Goal: Contribute content: Add original content to the website for others to see

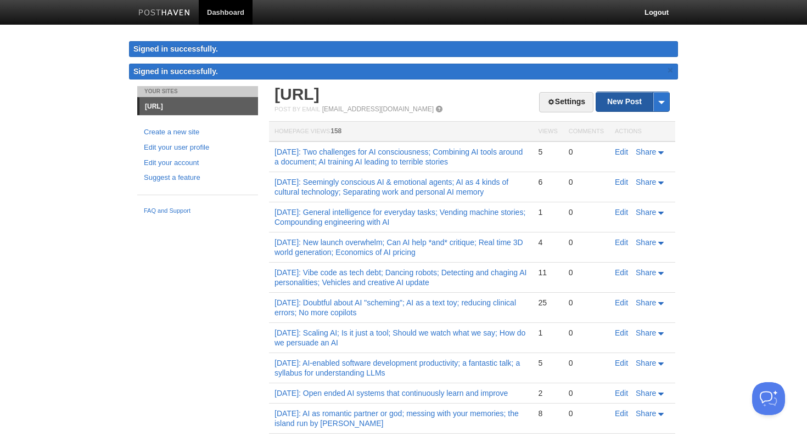
click at [638, 101] on link "New Post" at bounding box center [632, 101] width 73 height 19
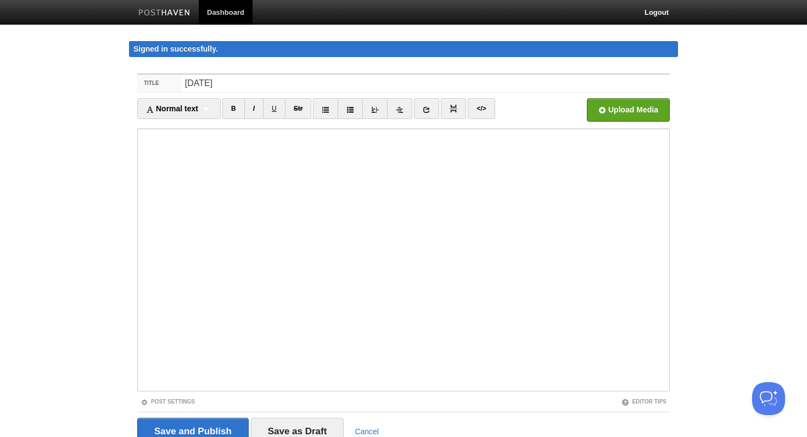
type input "[DATE]"
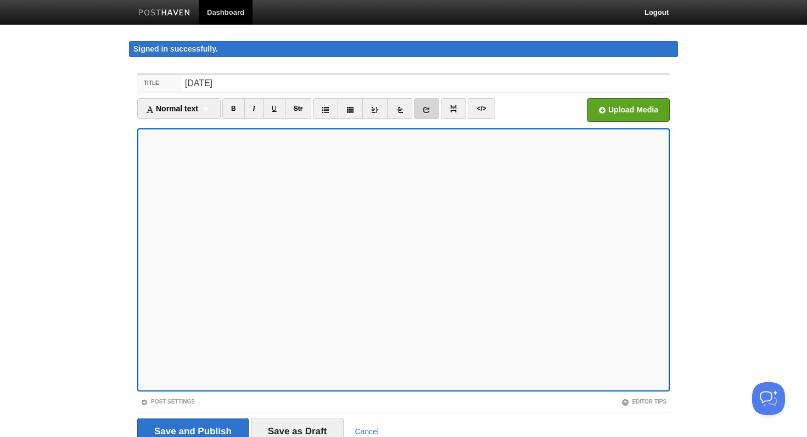
click at [429, 111] on icon at bounding box center [426, 110] width 8 height 8
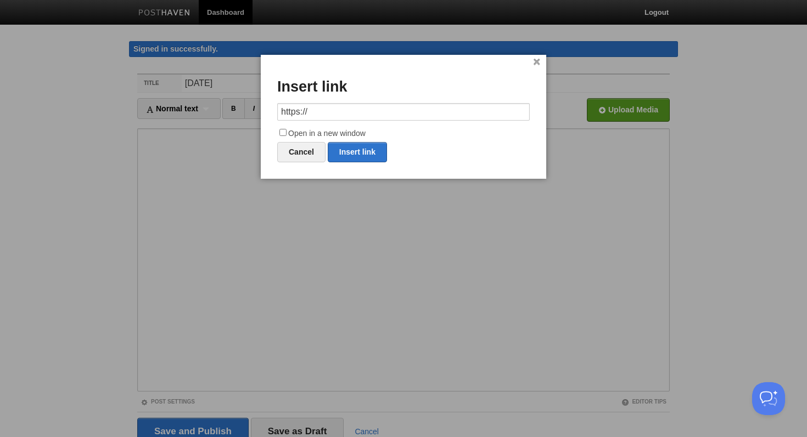
click at [327, 115] on input "https://" at bounding box center [403, 112] width 252 height 18
type input "[URL][DOMAIN_NAME]"
click at [285, 133] on input "Open in a new window" at bounding box center [282, 132] width 7 height 7
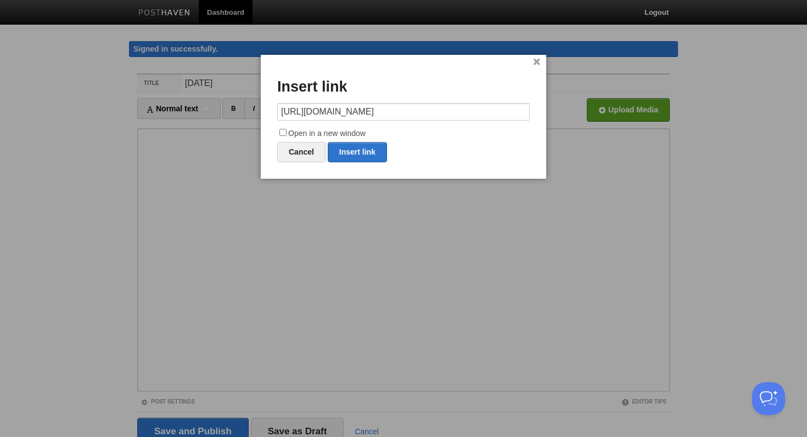
checkbox input "true"
click at [350, 156] on link "Insert link" at bounding box center [357, 152] width 59 height 20
type input "https://"
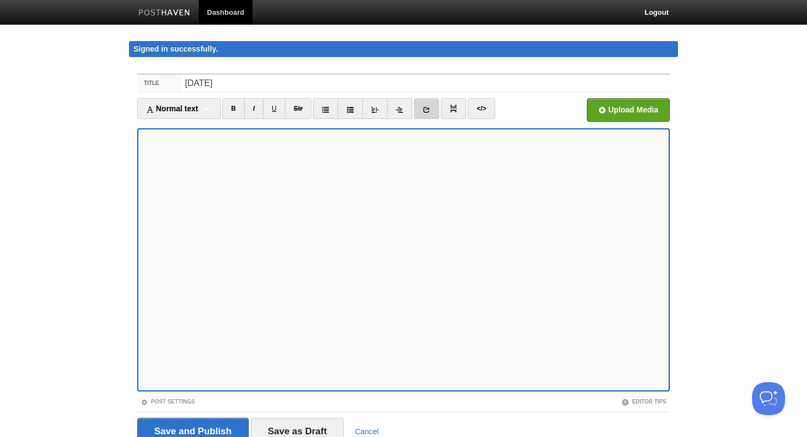
click at [430, 109] on icon at bounding box center [426, 110] width 8 height 8
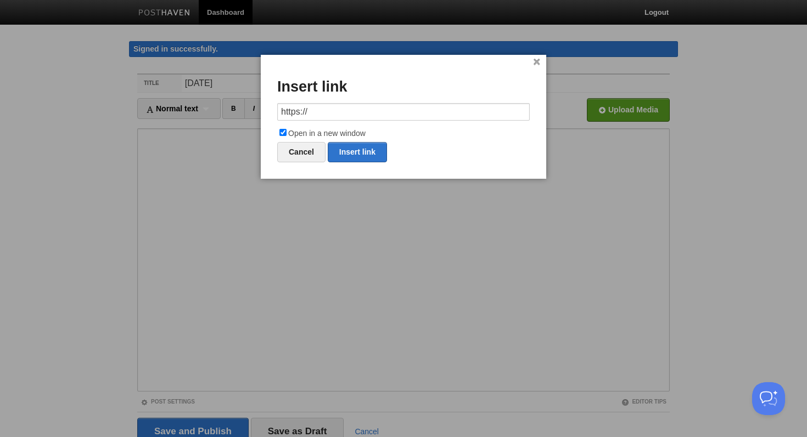
click at [373, 117] on input "https://" at bounding box center [403, 112] width 252 height 18
click at [367, 153] on link "Insert link" at bounding box center [357, 152] width 59 height 20
type input "https://"
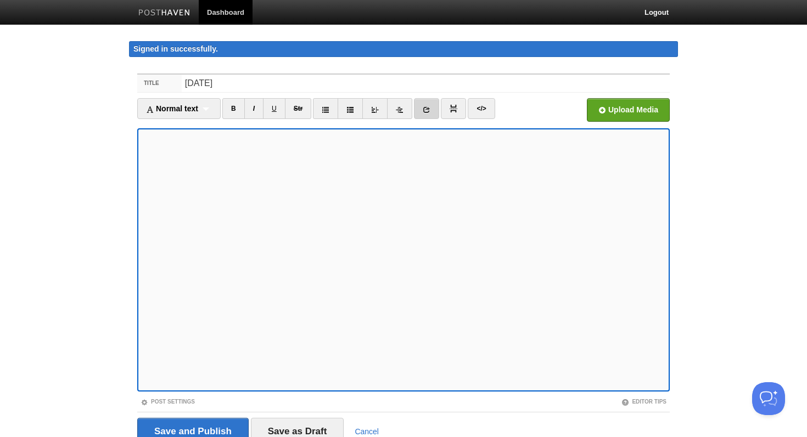
click at [432, 114] on link at bounding box center [426, 108] width 25 height 21
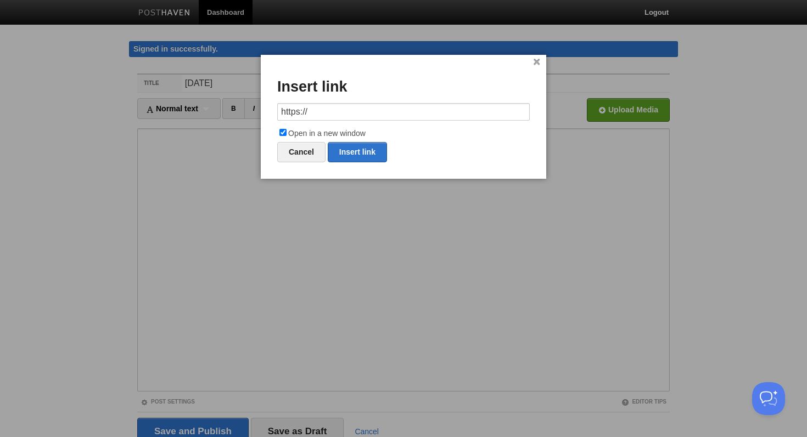
click at [337, 113] on input "https://" at bounding box center [403, 112] width 252 height 18
click at [353, 151] on link "Insert link" at bounding box center [357, 152] width 59 height 20
type input "https://"
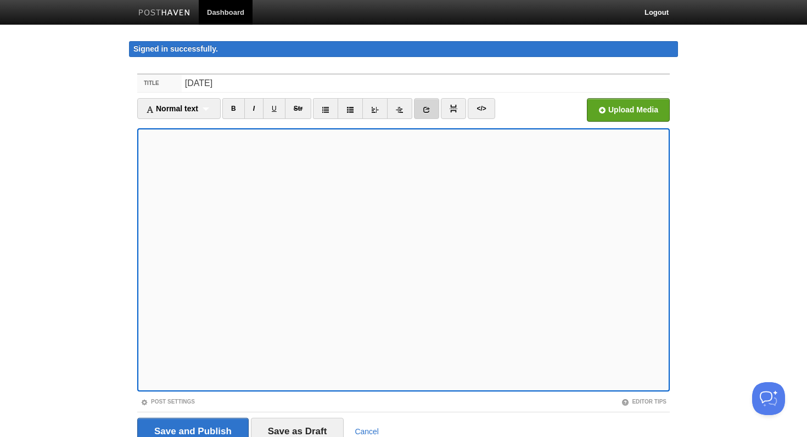
click at [430, 110] on icon at bounding box center [426, 110] width 8 height 8
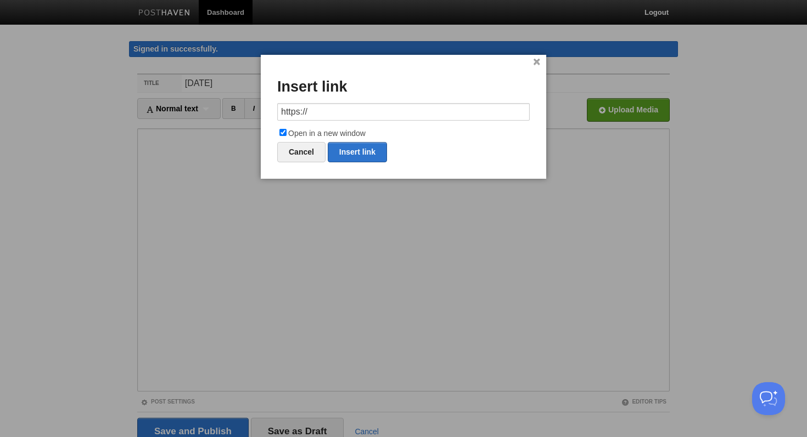
click at [407, 112] on input "https://" at bounding box center [403, 112] width 252 height 18
click at [373, 151] on link "Insert link" at bounding box center [357, 152] width 59 height 20
type input "https://"
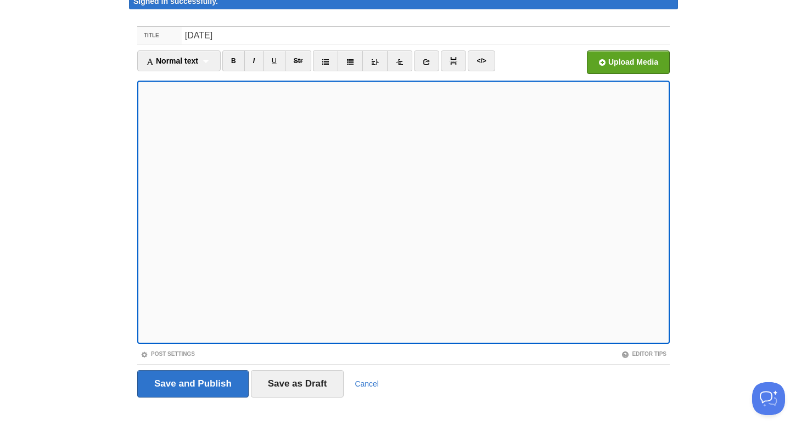
scroll to position [49, 0]
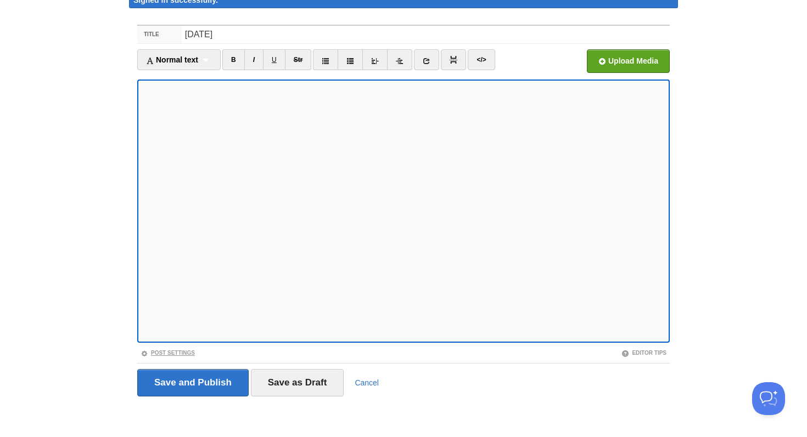
click at [168, 352] on link "Post Settings" at bounding box center [167, 353] width 54 height 6
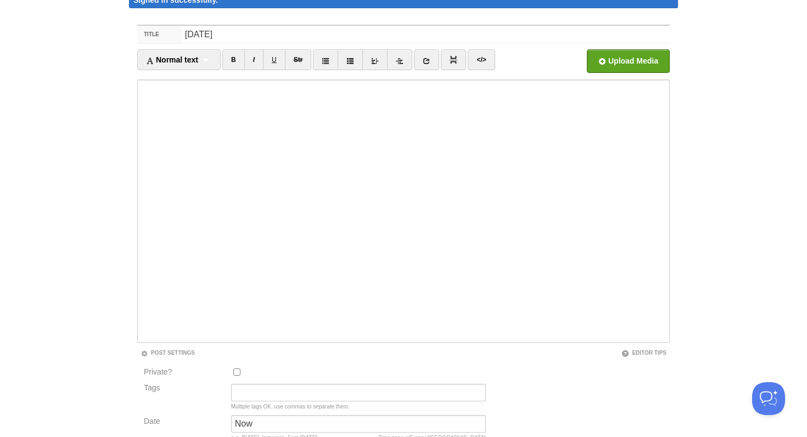
click at [233, 369] on input "Private?" at bounding box center [236, 372] width 7 height 7
checkbox input "true"
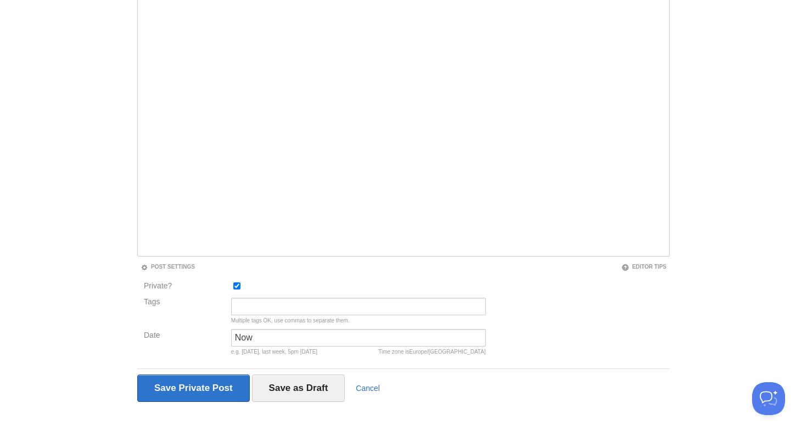
scroll to position [140, 0]
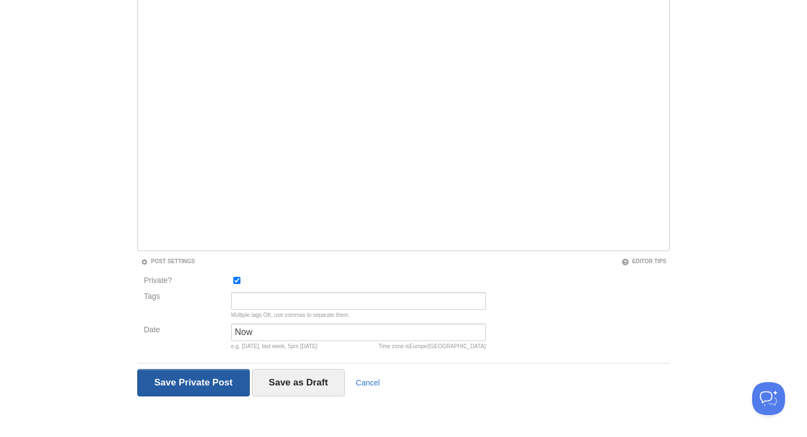
click at [232, 380] on input "Save and Publish" at bounding box center [193, 382] width 112 height 27
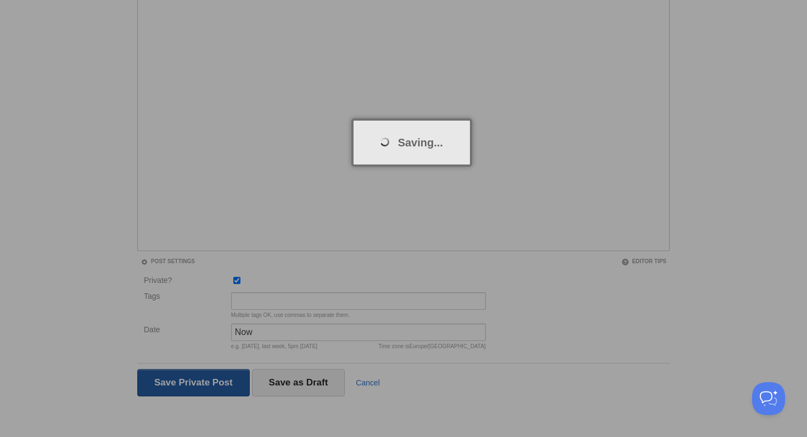
scroll to position [64, 0]
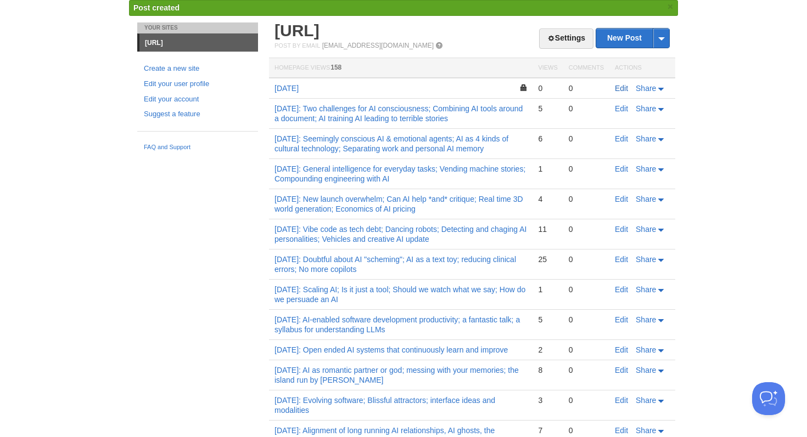
click at [619, 90] on link "Edit" at bounding box center [621, 88] width 13 height 9
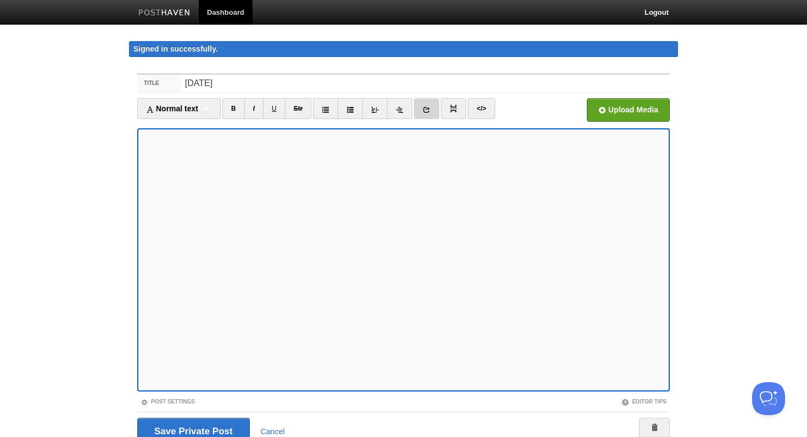
click at [429, 114] on link at bounding box center [426, 108] width 25 height 21
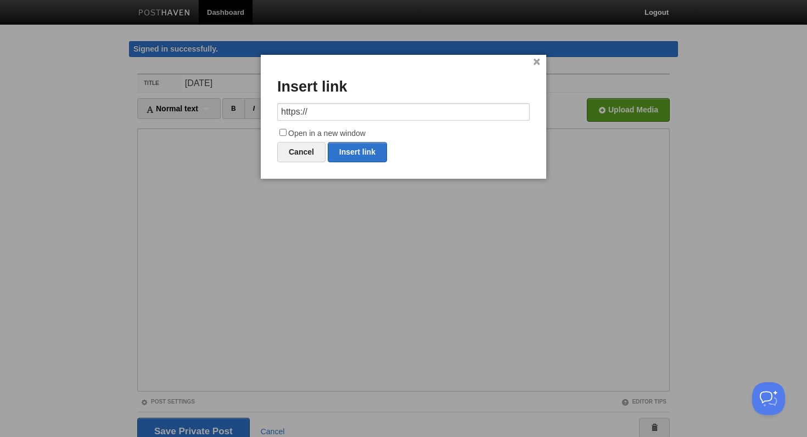
click at [374, 111] on input "https://" at bounding box center [403, 112] width 252 height 18
type input "[URL][DOMAIN_NAME]"
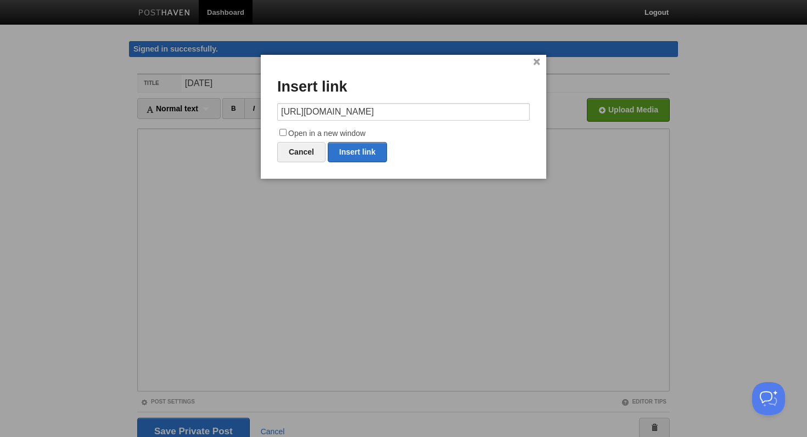
click at [285, 131] on input "Open in a new window" at bounding box center [282, 132] width 7 height 7
checkbox input "true"
click at [354, 150] on link "Insert link" at bounding box center [357, 152] width 59 height 20
type input "https://"
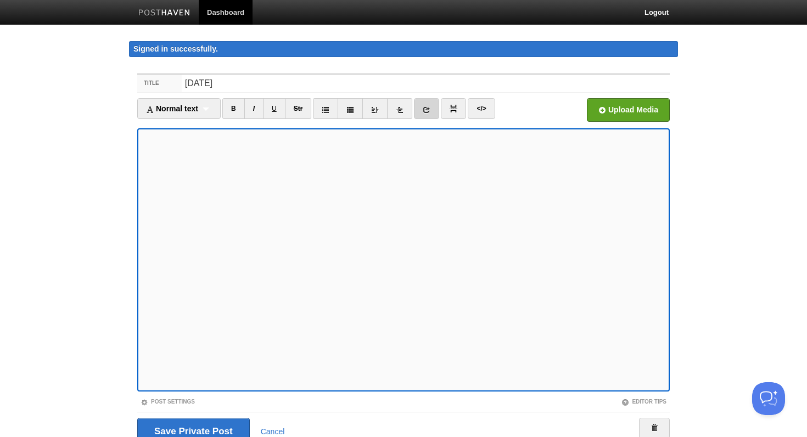
click at [427, 109] on icon at bounding box center [426, 110] width 8 height 8
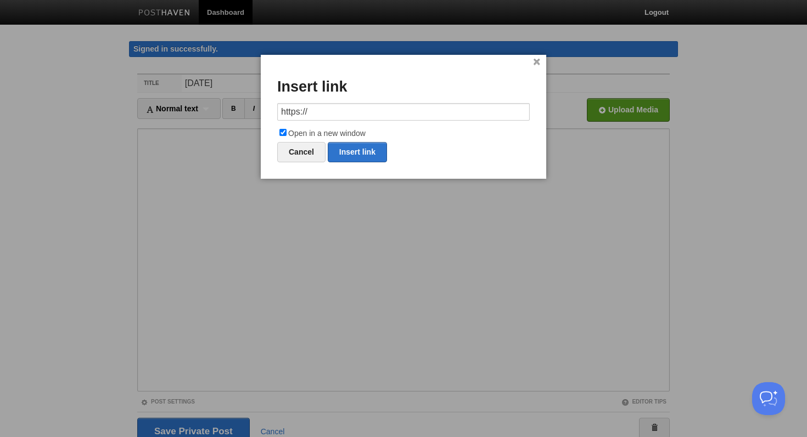
click at [334, 115] on input "https://" at bounding box center [403, 112] width 252 height 18
click at [350, 148] on link "Insert link" at bounding box center [357, 152] width 59 height 20
type input "https://"
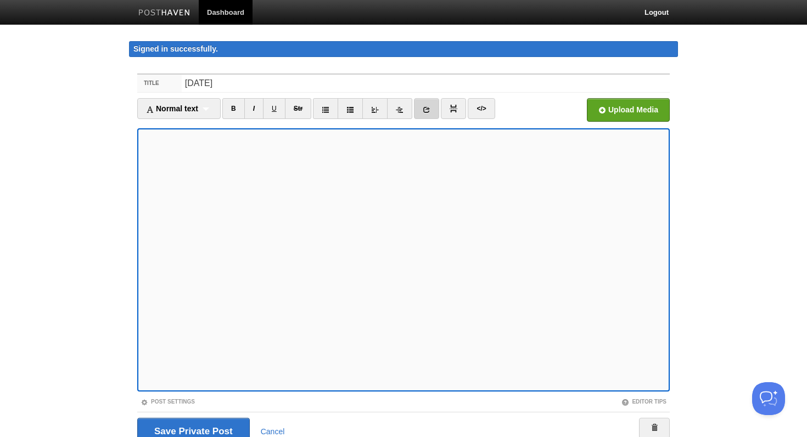
click at [433, 104] on link at bounding box center [426, 108] width 25 height 21
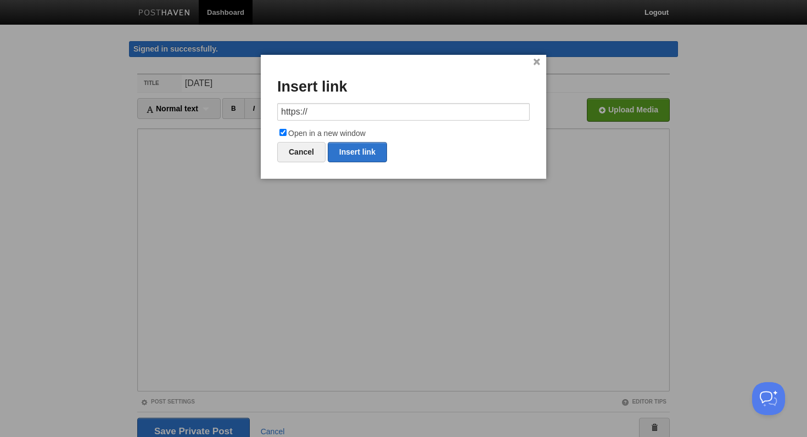
click at [376, 115] on input "https://" at bounding box center [403, 112] width 252 height 18
click at [371, 152] on link "Insert link" at bounding box center [357, 152] width 59 height 20
type input "https://"
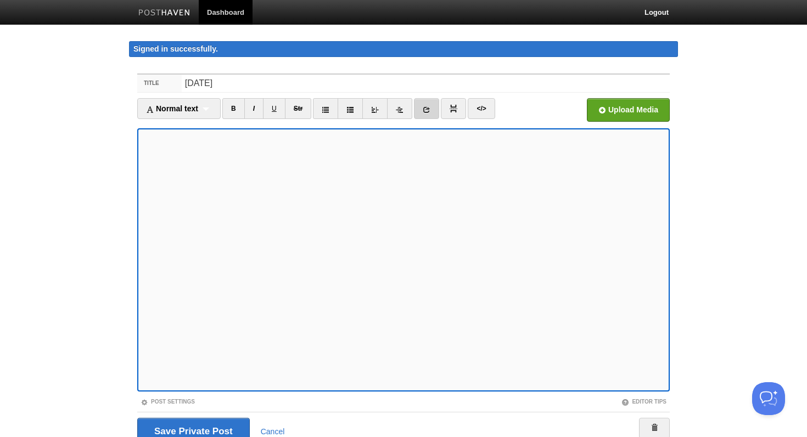
click at [422, 110] on link at bounding box center [426, 108] width 25 height 21
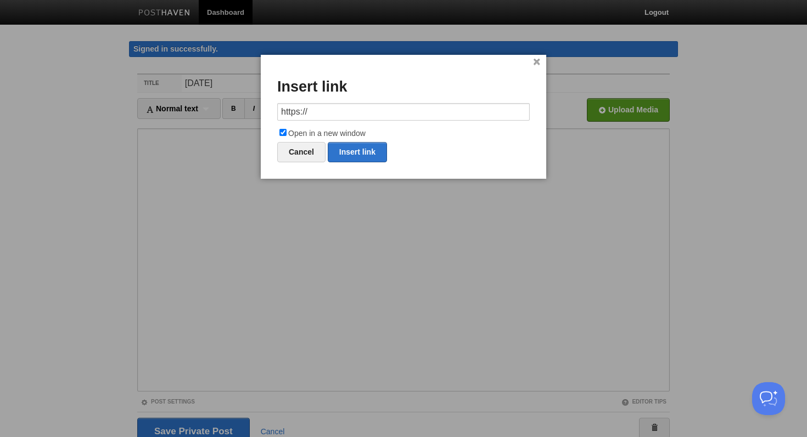
click at [313, 112] on input "https://" at bounding box center [403, 112] width 252 height 18
click at [351, 149] on link "Insert link" at bounding box center [357, 152] width 59 height 20
type input "https://"
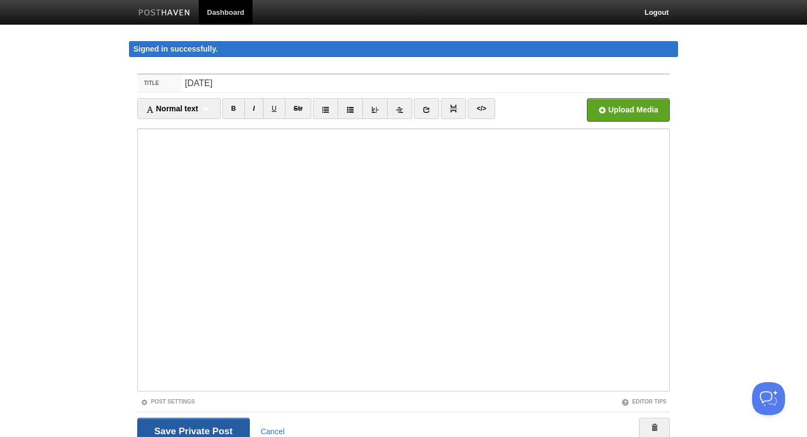
click at [198, 425] on input "Save and Publish" at bounding box center [193, 431] width 112 height 27
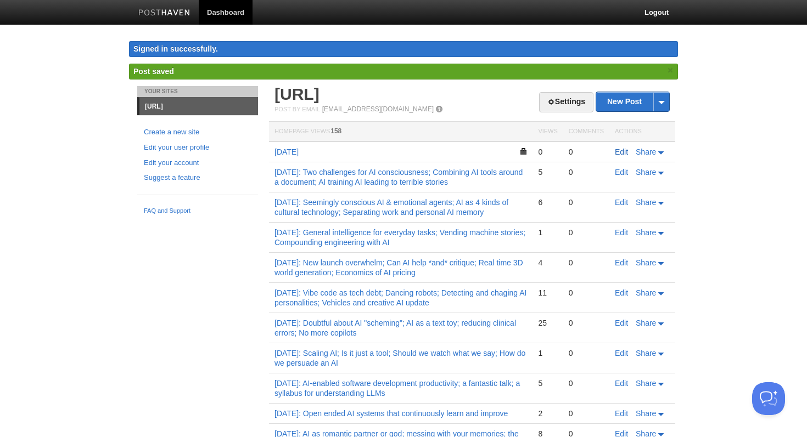
click at [623, 156] on link "Edit" at bounding box center [621, 152] width 13 height 9
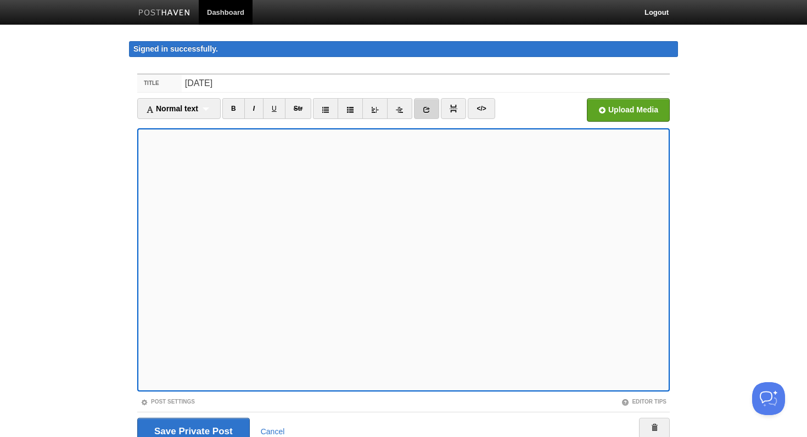
click at [435, 111] on link at bounding box center [426, 108] width 25 height 21
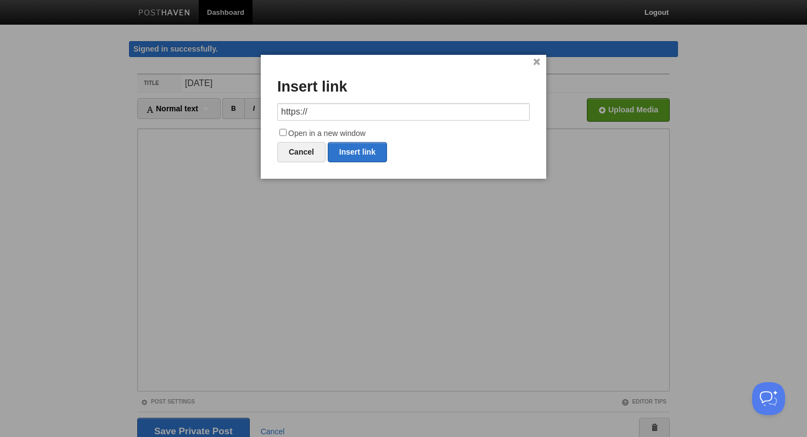
click at [351, 115] on input "https://" at bounding box center [403, 112] width 252 height 18
type input "[URL][DOMAIN_NAME]"
click at [282, 133] on input "Open in a new window" at bounding box center [282, 132] width 7 height 7
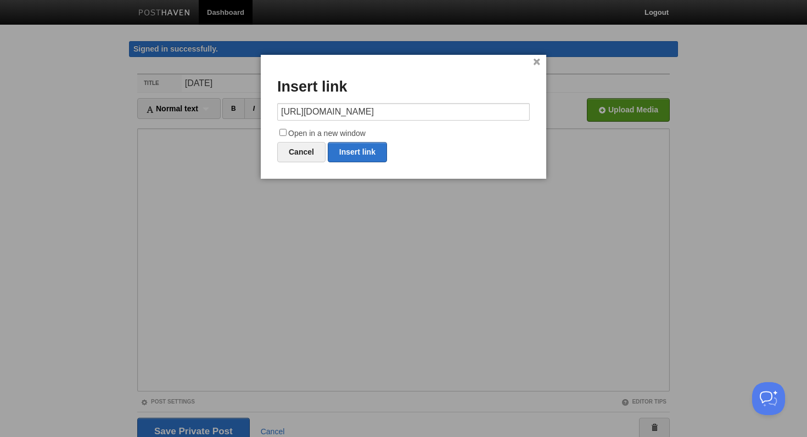
checkbox input "true"
click at [368, 153] on link "Insert link" at bounding box center [357, 152] width 59 height 20
type input "https://"
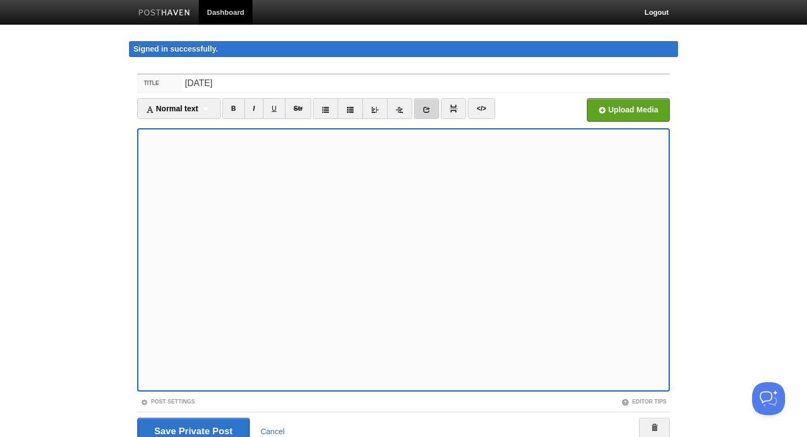
click at [430, 114] on link at bounding box center [426, 108] width 25 height 21
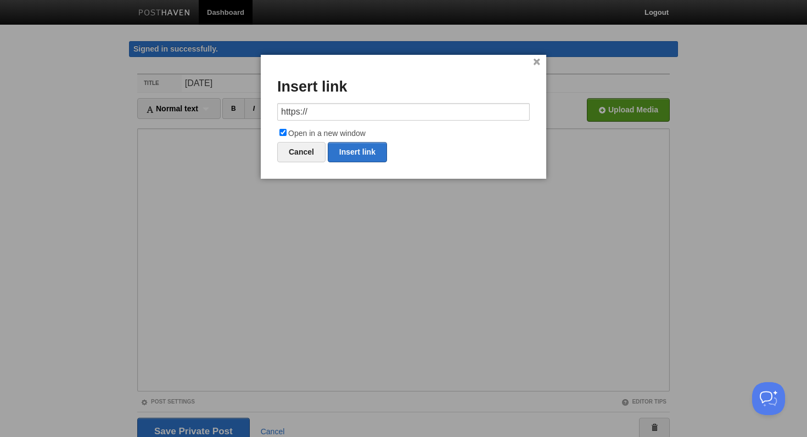
click at [312, 105] on input "https://" at bounding box center [403, 112] width 252 height 18
click at [360, 150] on link "Insert link" at bounding box center [357, 152] width 59 height 20
type input "https://"
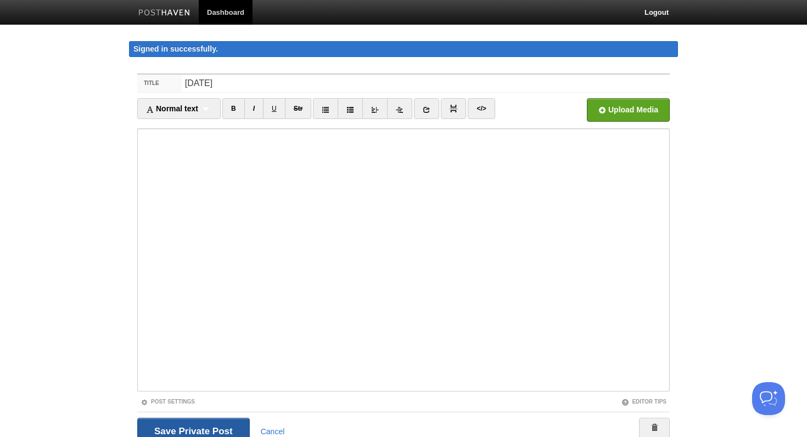
click at [181, 431] on input "Save and Publish" at bounding box center [193, 431] width 112 height 27
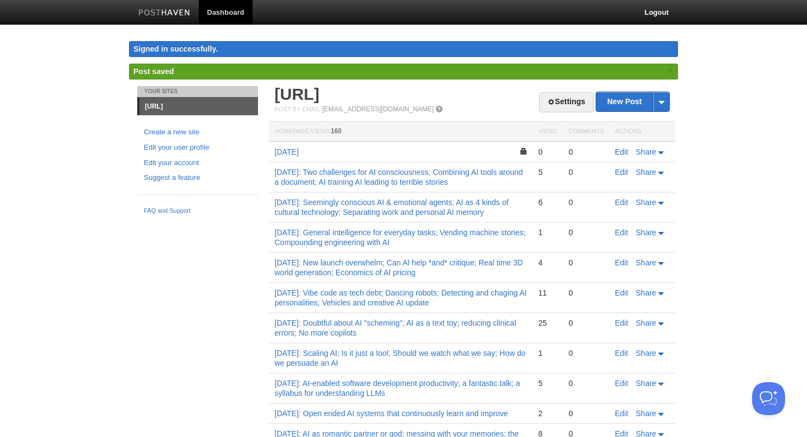
click at [623, 151] on link "Edit" at bounding box center [621, 152] width 13 height 9
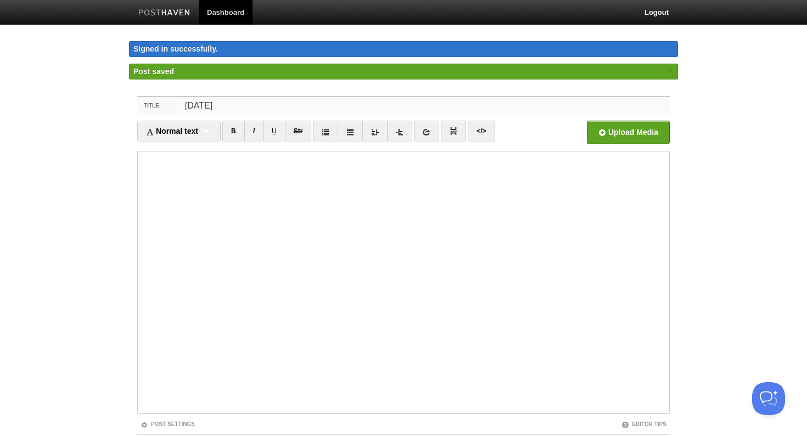
click at [294, 112] on input "[DATE]" at bounding box center [426, 106] width 488 height 18
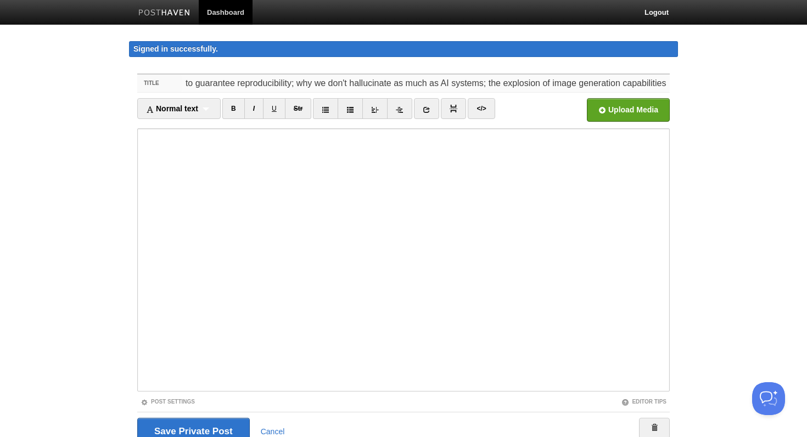
scroll to position [0, 169]
type input "[DATE]: Learning to predict diseases; how to guarantee reproducibility; why we …"
click at [162, 426] on input "Save and Publish" at bounding box center [193, 431] width 112 height 27
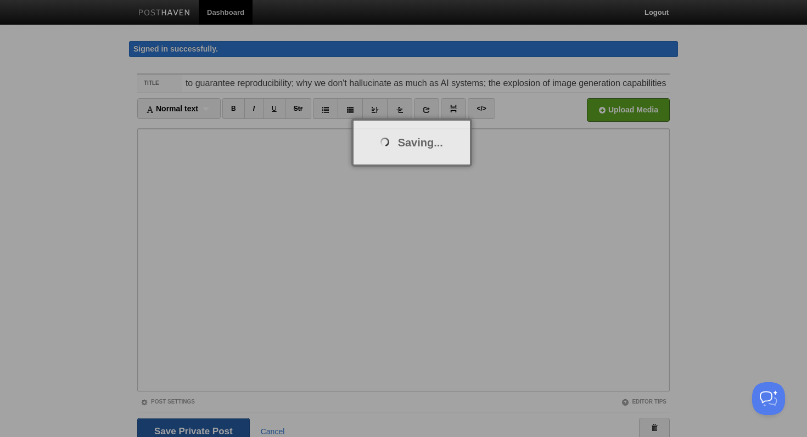
scroll to position [0, 0]
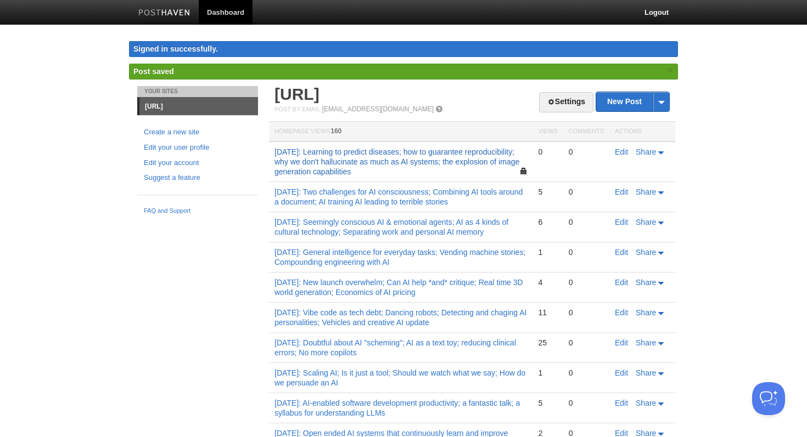
click at [374, 159] on link "[DATE]: Learning to predict diseases; how to guarantee reproducibility; why we …" at bounding box center [396, 162] width 245 height 29
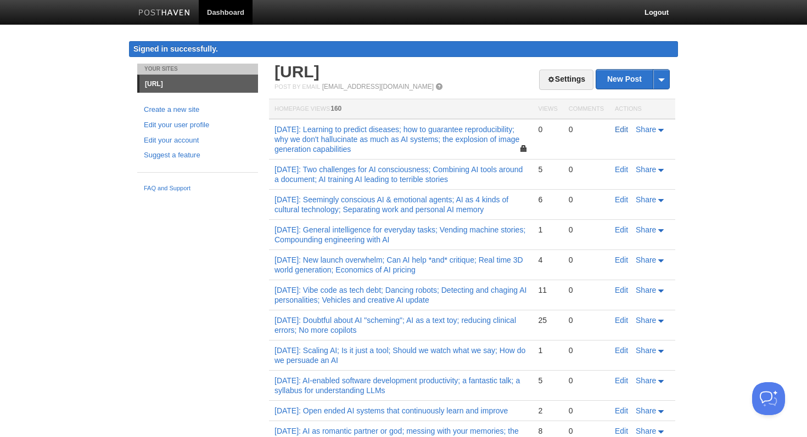
click at [620, 129] on link "Edit" at bounding box center [621, 129] width 13 height 9
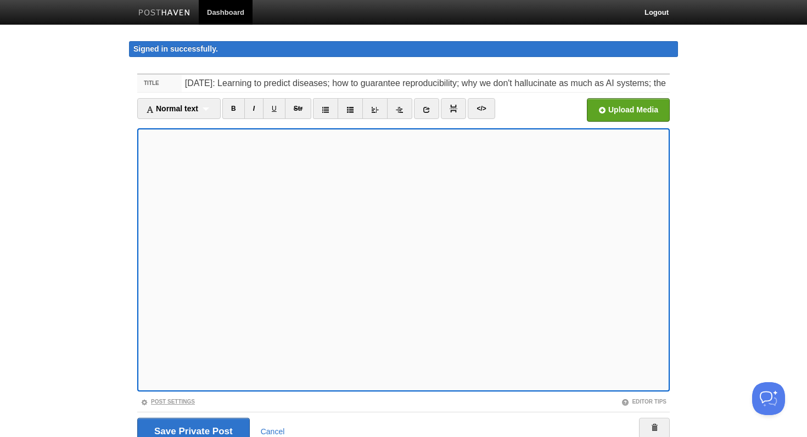
click at [186, 401] on link "Post Settings" at bounding box center [167, 402] width 54 height 6
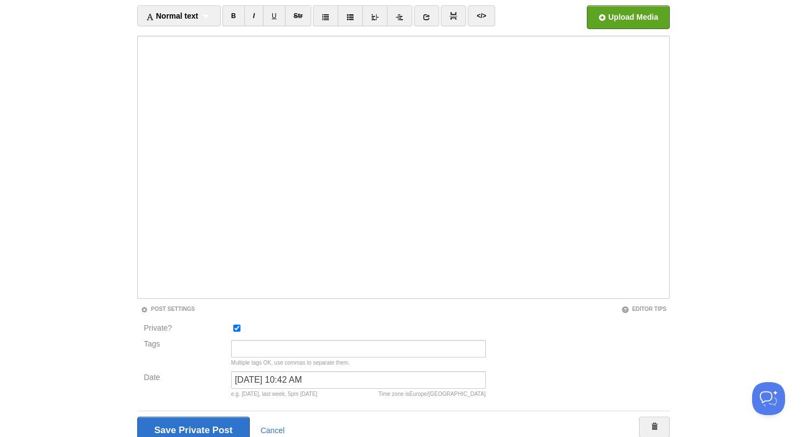
scroll to position [140, 0]
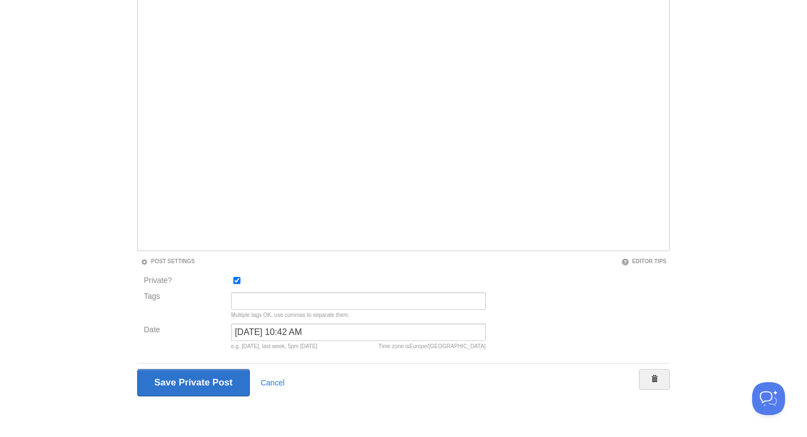
click at [235, 278] on input "Private?" at bounding box center [236, 280] width 7 height 7
checkbox input "false"
click at [208, 384] on input "Save and Publish" at bounding box center [192, 382] width 111 height 27
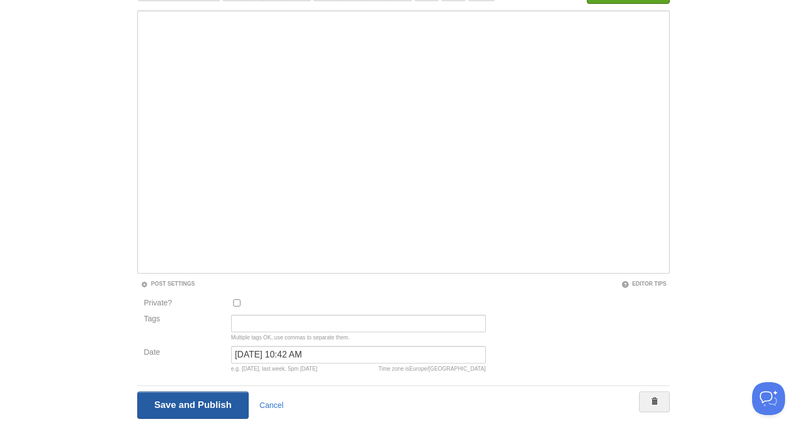
scroll to position [64, 0]
